Goal: Check status: Check status

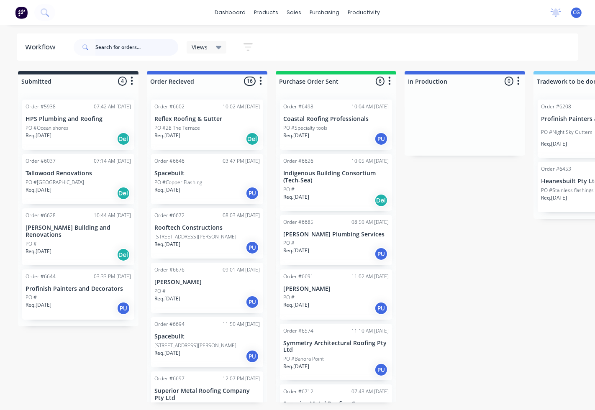
click at [149, 47] on input "text" at bounding box center [136, 47] width 83 height 17
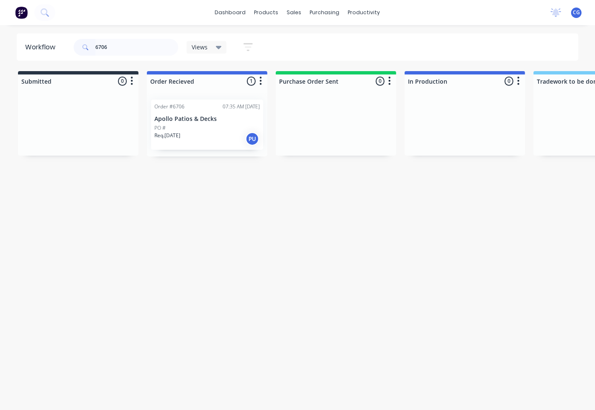
click at [205, 118] on p "Apollo Patios & Decks" at bounding box center [206, 118] width 105 height 7
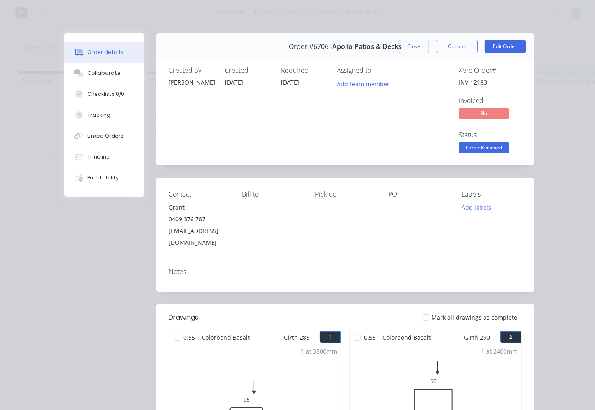
click at [429, 309] on div at bounding box center [425, 317] width 17 height 17
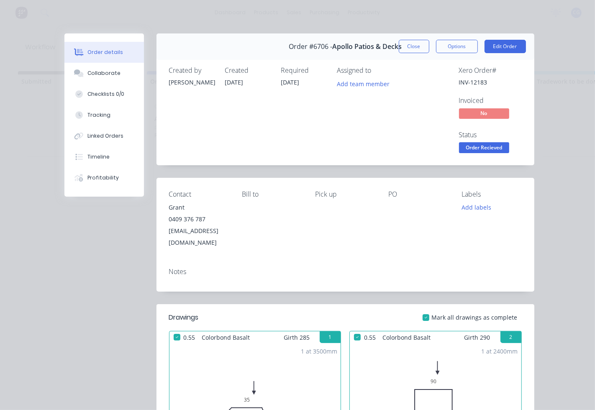
click at [494, 147] on span "Order Recieved" at bounding box center [484, 147] width 50 height 10
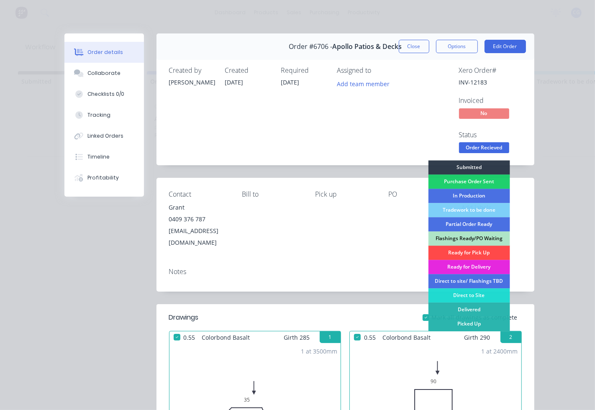
click at [441, 248] on div "Ready for Pick Up" at bounding box center [469, 252] width 82 height 14
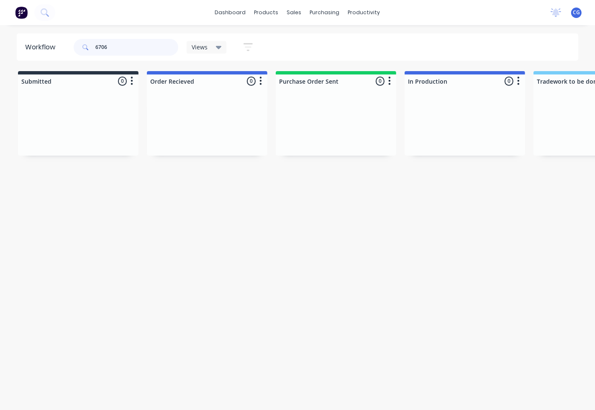
click at [133, 43] on input "6706" at bounding box center [136, 47] width 83 height 17
click at [189, 133] on div "Req. [DATE] PU" at bounding box center [206, 139] width 105 height 14
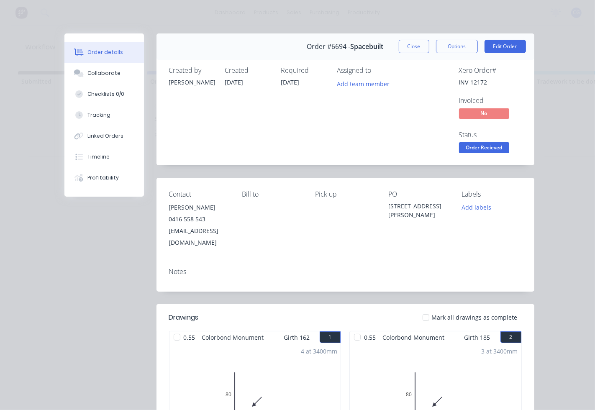
click at [483, 148] on span "Order Recieved" at bounding box center [484, 147] width 50 height 10
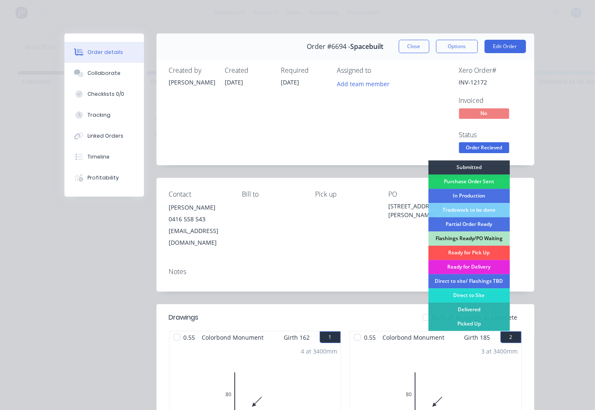
click at [390, 324] on header "Drawings Mark all drawings as complete" at bounding box center [345, 317] width 378 height 27
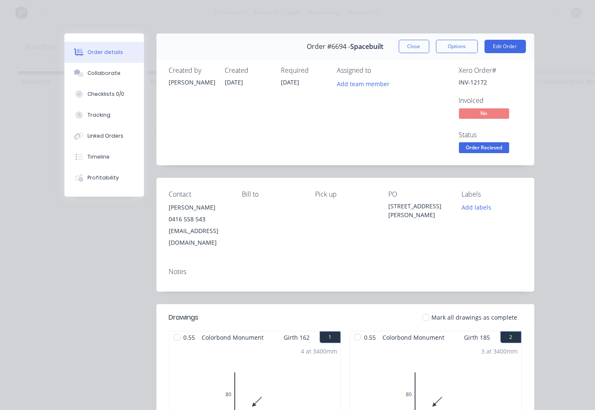
drag, startPoint x: 427, startPoint y: 314, endPoint x: 478, endPoint y: 184, distance: 139.5
click at [428, 314] on div at bounding box center [425, 317] width 17 height 17
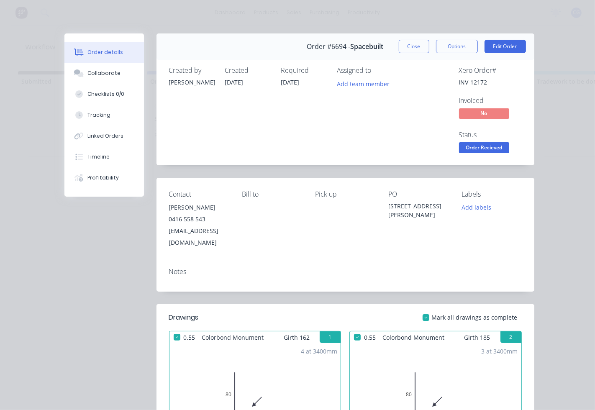
click at [490, 151] on span "Order Recieved" at bounding box center [484, 147] width 50 height 10
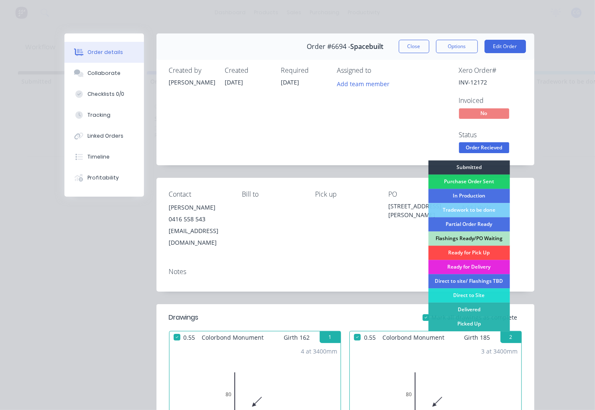
click at [465, 251] on div "Ready for Pick Up" at bounding box center [469, 252] width 82 height 14
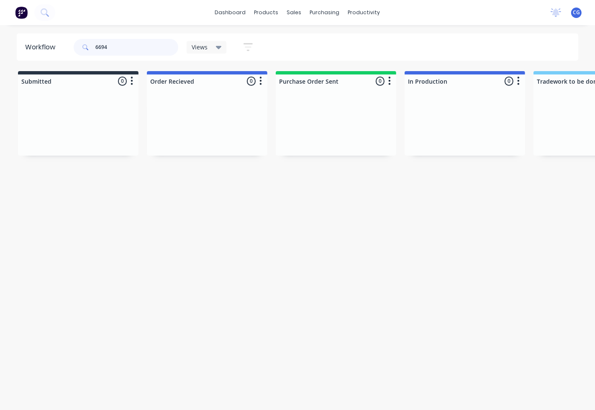
click at [120, 45] on input "6694" at bounding box center [136, 47] width 83 height 17
click at [180, 126] on p "PO #146 LHR" at bounding box center [169, 128] width 31 height 8
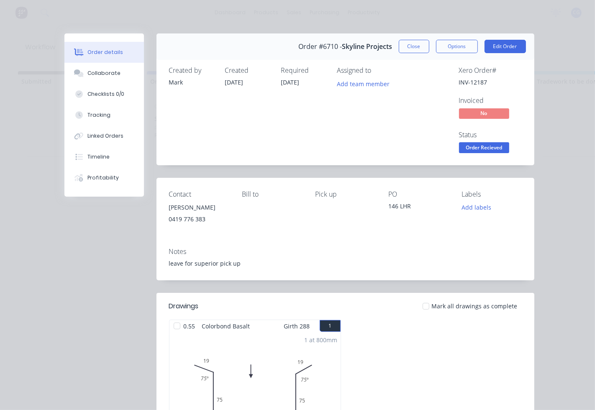
drag, startPoint x: 428, startPoint y: 302, endPoint x: 496, endPoint y: 152, distance: 164.8
click at [428, 302] on div at bounding box center [425, 306] width 17 height 17
click at [480, 148] on span "Order Recieved" at bounding box center [484, 147] width 50 height 10
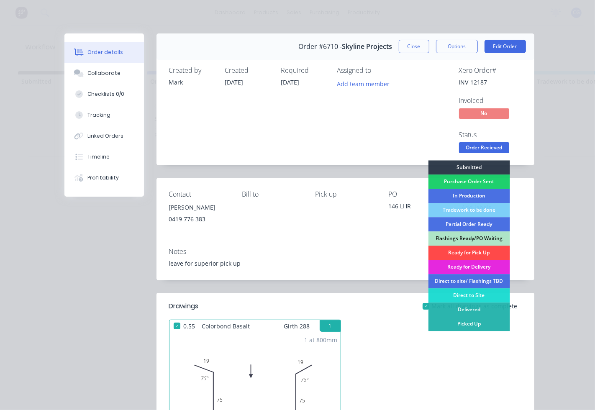
click at [443, 250] on div "Ready for Pick Up" at bounding box center [469, 252] width 82 height 14
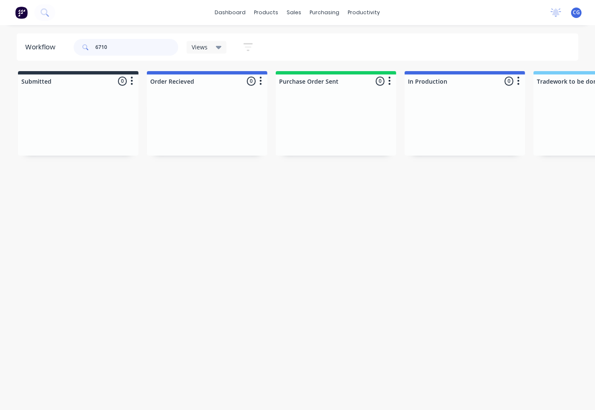
click at [120, 46] on input "6710" at bounding box center [136, 47] width 83 height 17
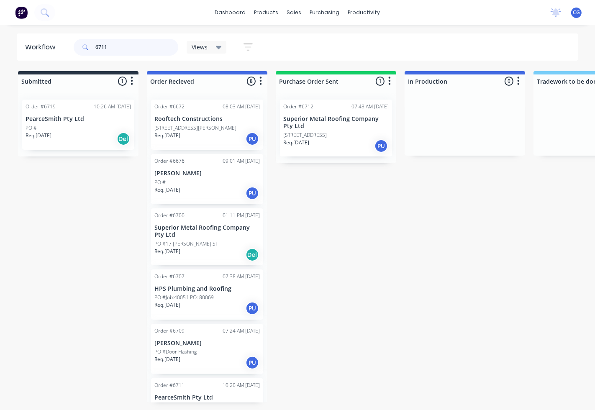
type input "6711"
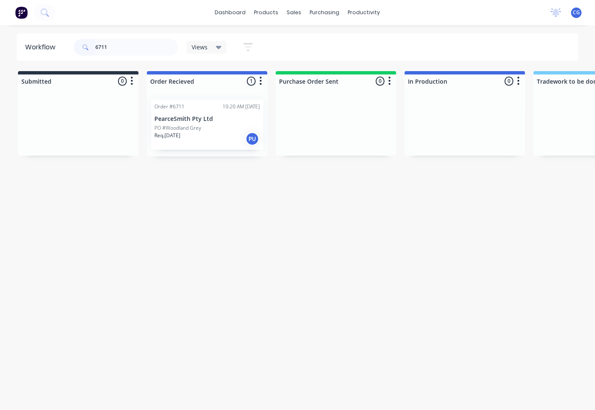
click at [202, 117] on p "PearceSmith Pty Ltd" at bounding box center [206, 118] width 105 height 7
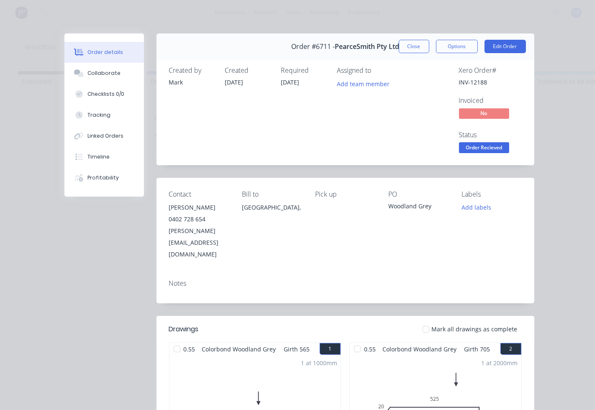
click at [423, 321] on div at bounding box center [425, 329] width 17 height 17
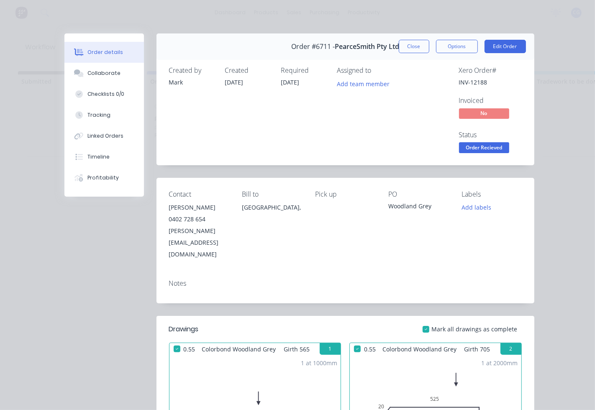
click at [459, 151] on span "Order Recieved" at bounding box center [484, 147] width 50 height 10
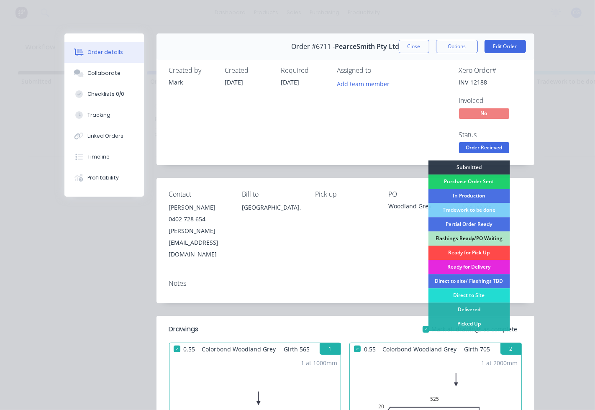
click at [457, 249] on div "Ready for Pick Up" at bounding box center [469, 252] width 82 height 14
